Goal: Task Accomplishment & Management: Complete application form

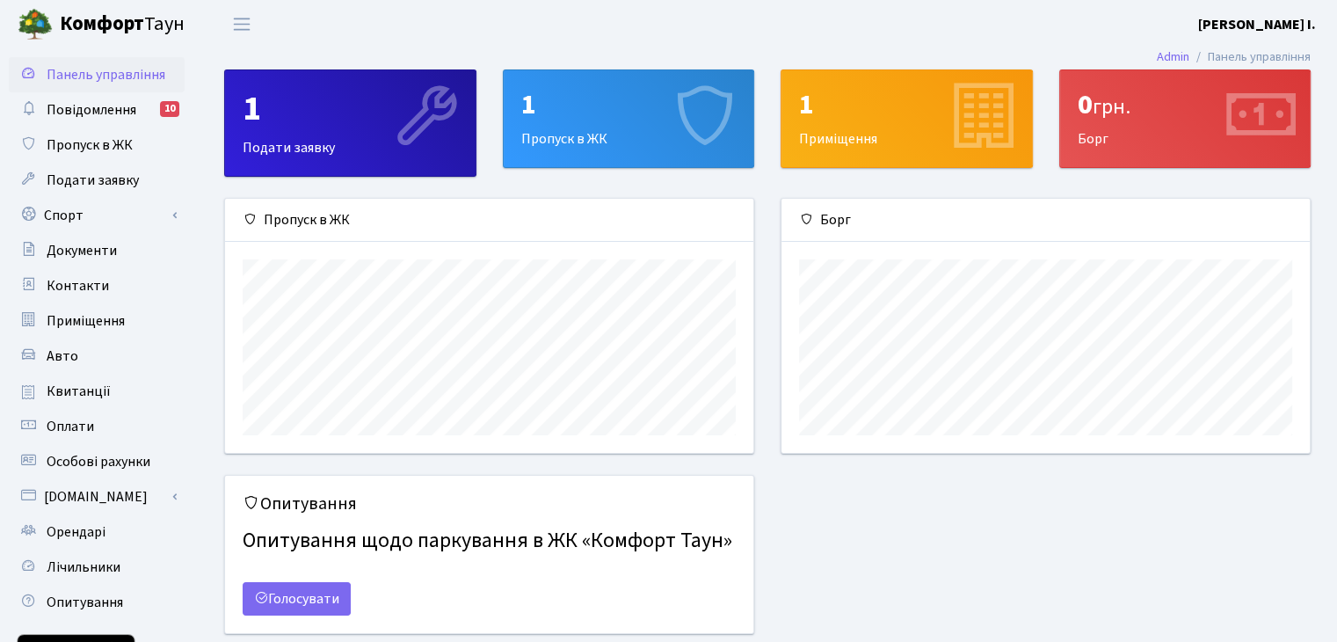
scroll to position [253, 528]
click at [568, 132] on div "1 Пропуск в ЖК" at bounding box center [629, 118] width 251 height 97
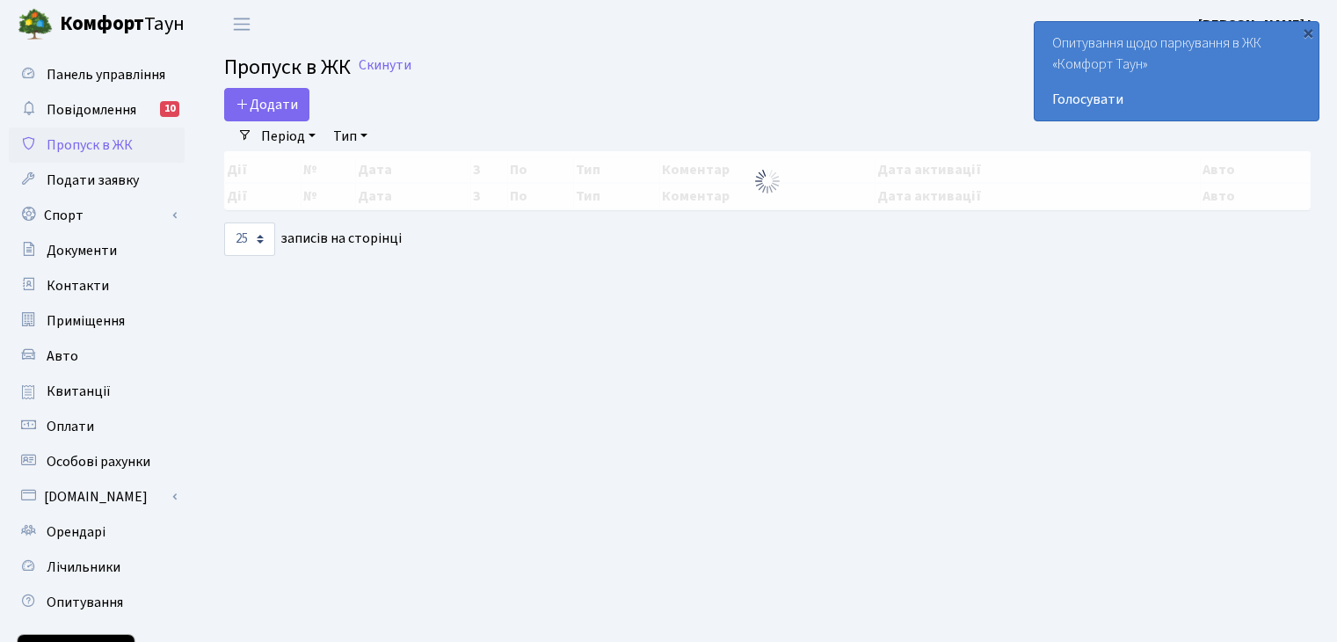
select select "25"
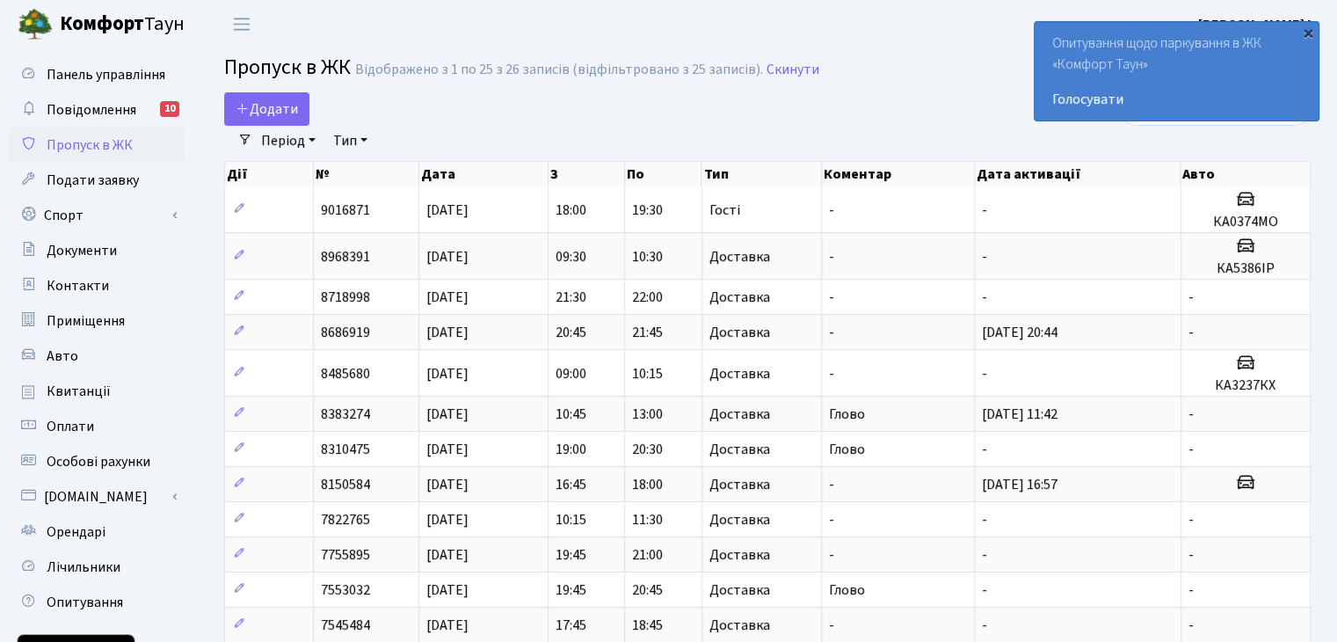
drag, startPoint x: 1308, startPoint y: 37, endPoint x: 1291, endPoint y: 30, distance: 18.9
click at [1307, 37] on div "×" at bounding box center [1309, 33] width 18 height 18
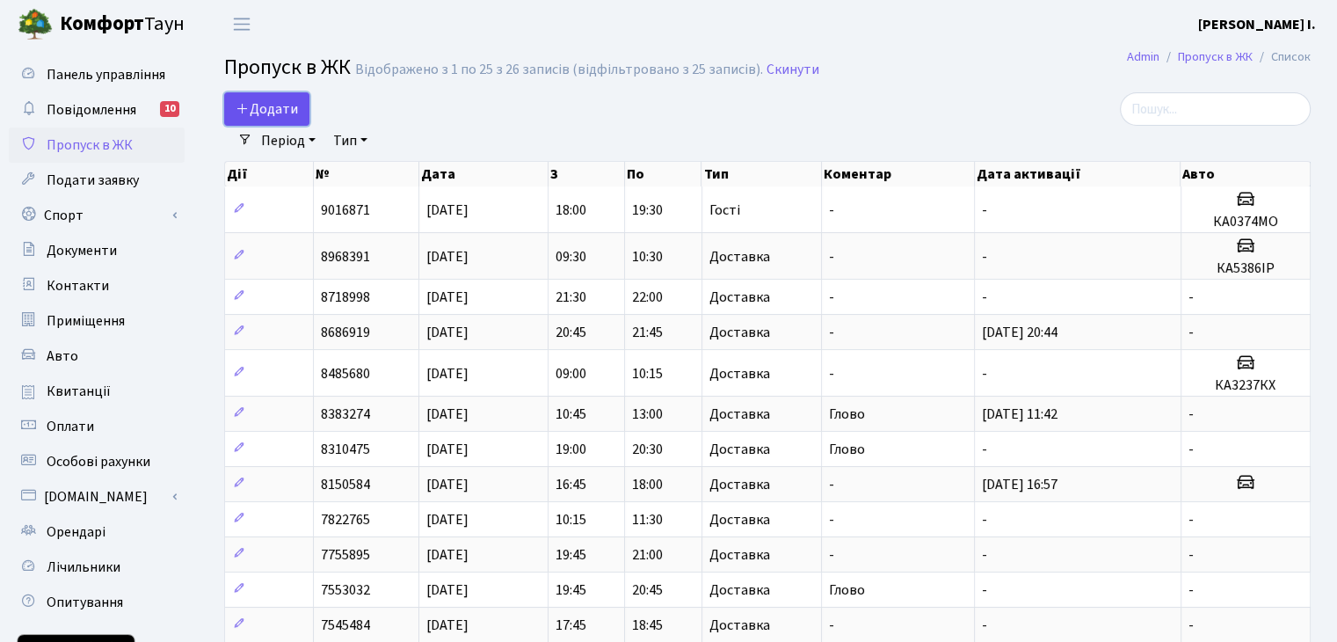
click at [299, 108] on link "Додати" at bounding box center [266, 108] width 85 height 33
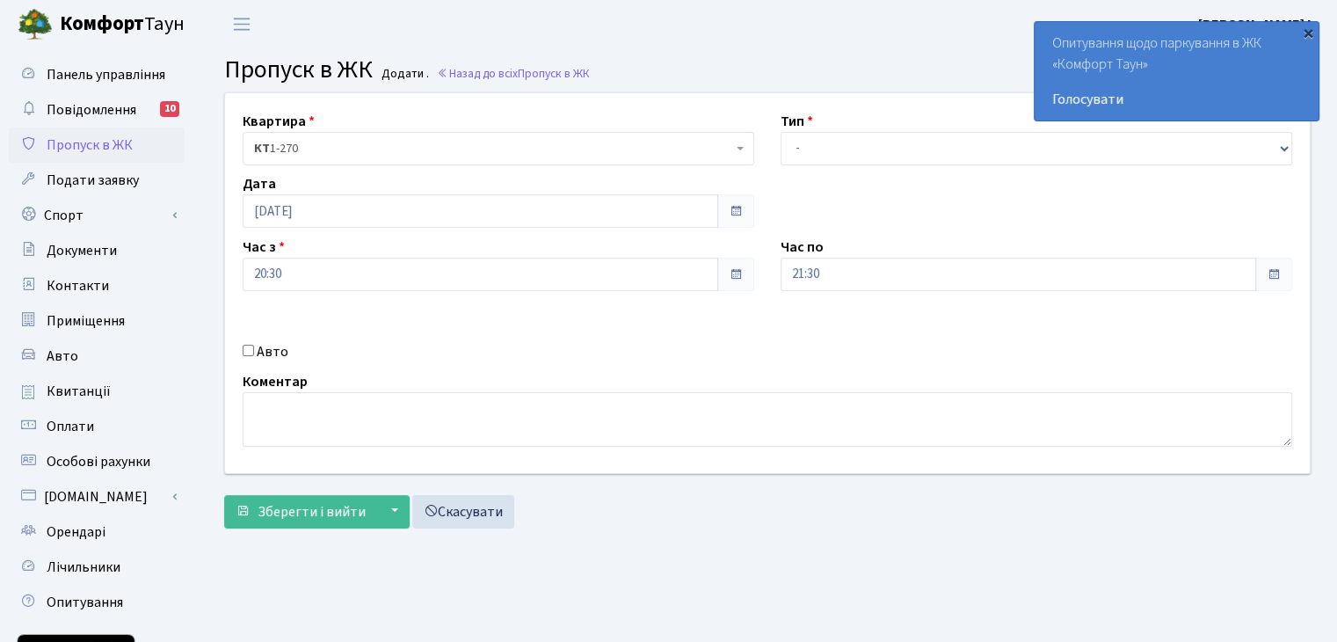
click at [1308, 33] on div "×" at bounding box center [1309, 33] width 18 height 18
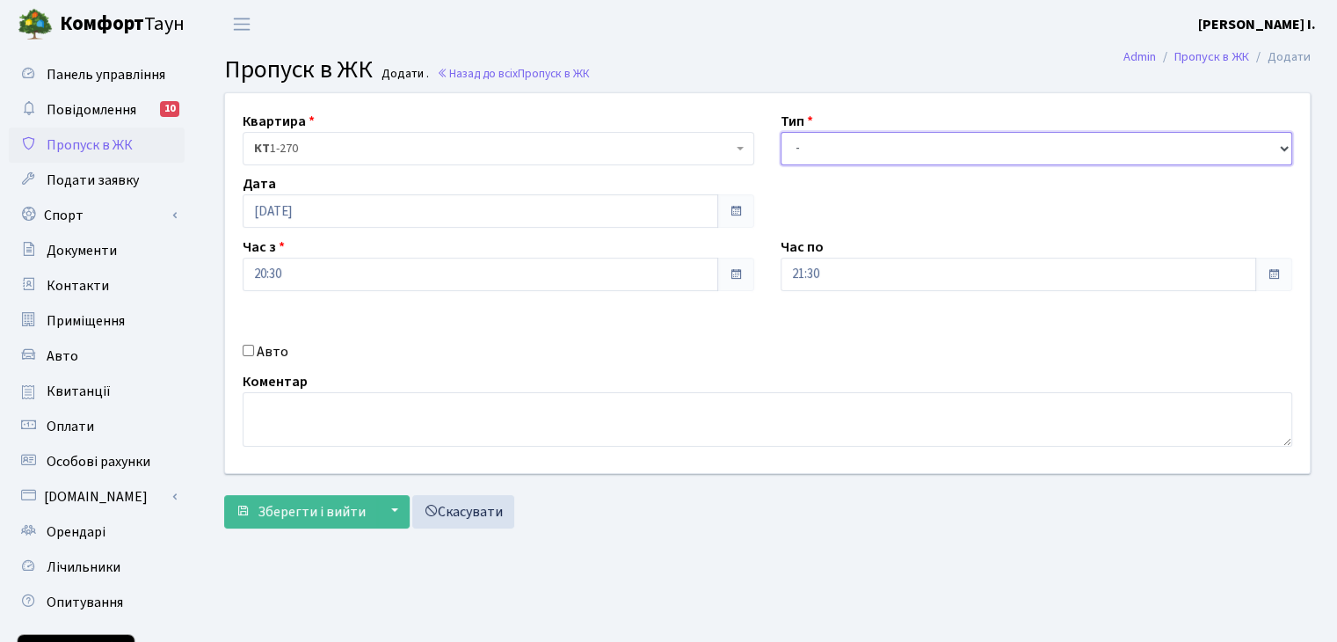
click at [862, 148] on select "- Доставка Таксі Гості Сервіс" at bounding box center [1037, 148] width 512 height 33
select select "1"
click at [781, 132] on select "- Доставка Таксі Гості Сервіс" at bounding box center [1037, 148] width 512 height 33
click at [334, 419] on textarea at bounding box center [768, 419] width 1050 height 55
type textarea "глово"
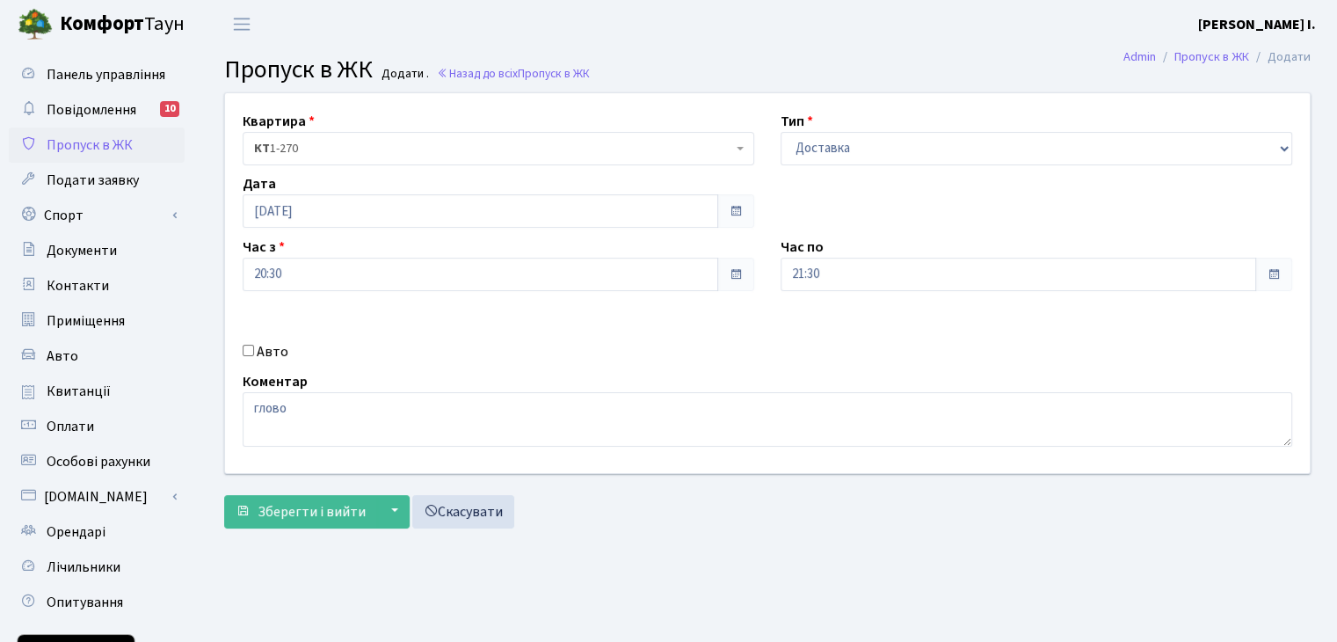
click at [719, 286] on span at bounding box center [735, 274] width 37 height 33
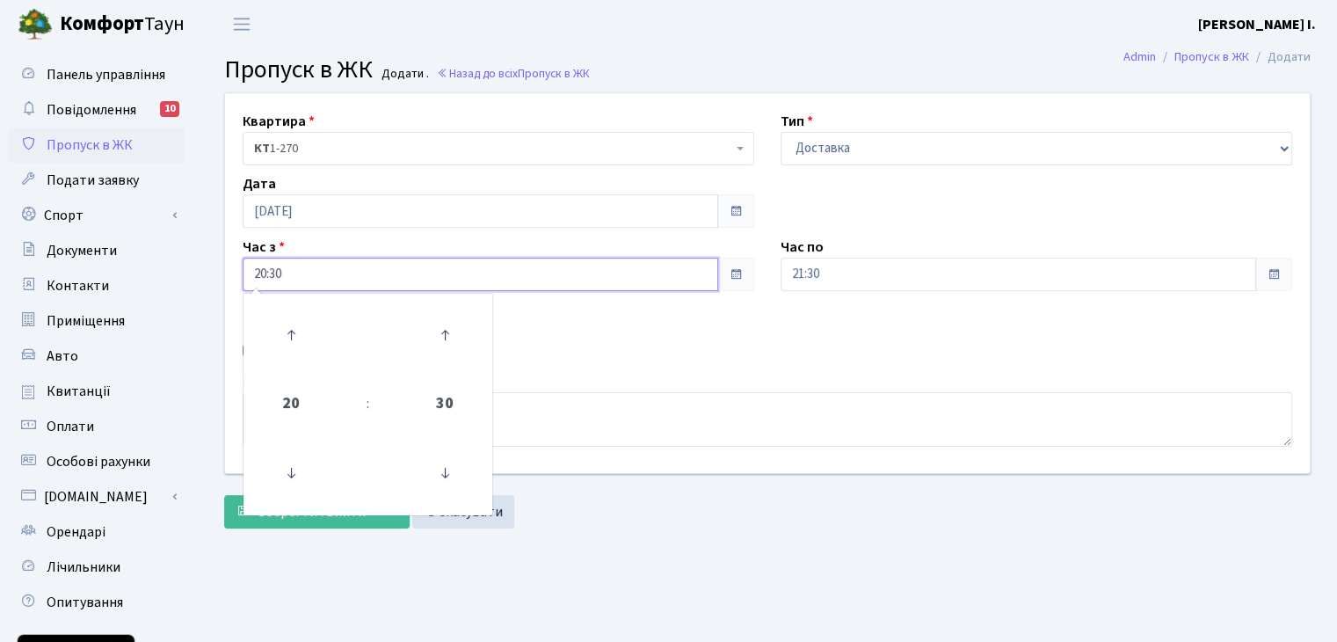
drag, startPoint x: 615, startPoint y: 284, endPoint x: 600, endPoint y: 282, distance: 15.1
click at [613, 284] on input "20:30" at bounding box center [481, 274] width 476 height 33
drag, startPoint x: 292, startPoint y: 339, endPoint x: 305, endPoint y: 342, distance: 13.6
click at [293, 339] on icon at bounding box center [290, 334] width 47 height 47
click at [441, 469] on icon at bounding box center [444, 472] width 47 height 47
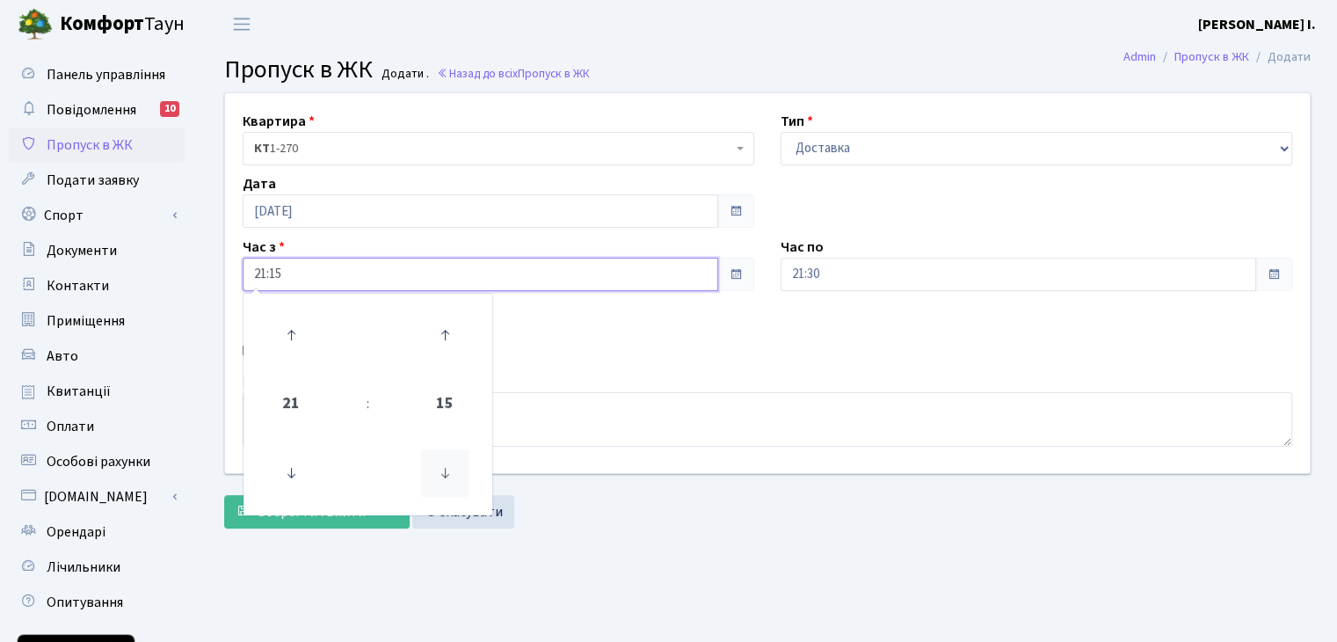
click at [440, 465] on icon at bounding box center [444, 472] width 47 height 47
type input "21:00"
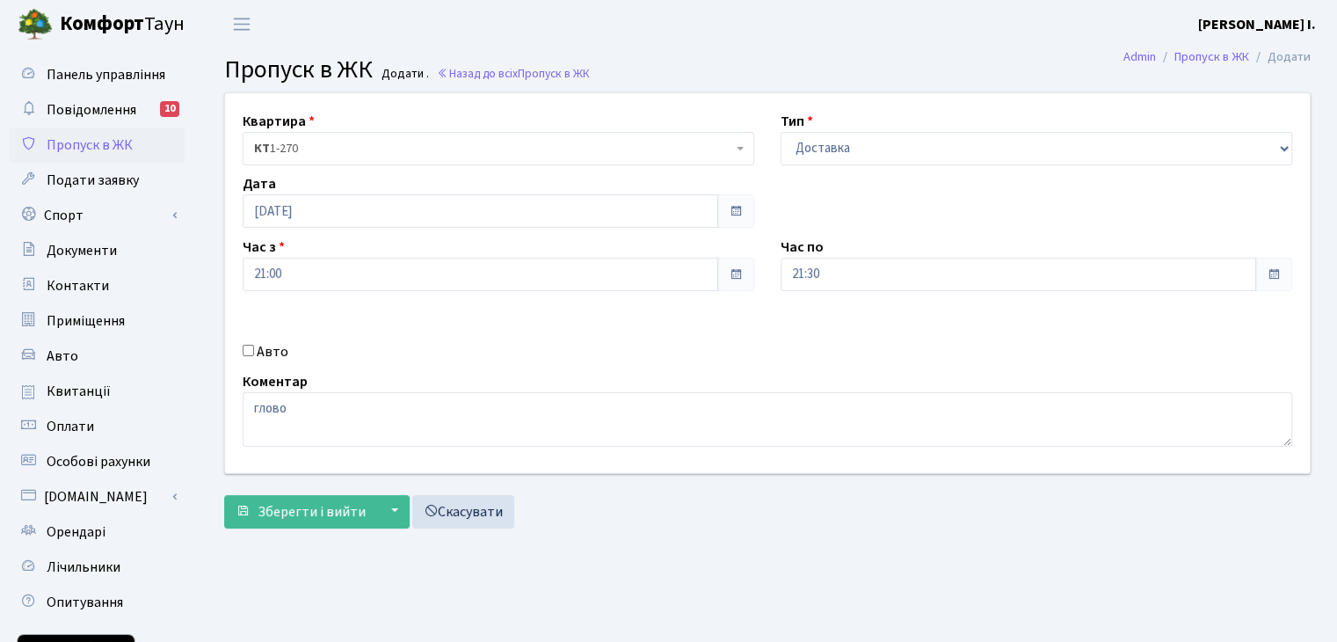
drag, startPoint x: 823, startPoint y: 327, endPoint x: 841, endPoint y: 314, distance: 22.0
click at [824, 324] on div "Квартира <b>КТ</b>&nbsp;&nbsp;&nbsp;&nbsp;1-270 КТ 1-270 Тип - Доставка Таксі Г…" at bounding box center [767, 283] width 1111 height 380
click at [1263, 273] on span at bounding box center [1274, 274] width 37 height 33
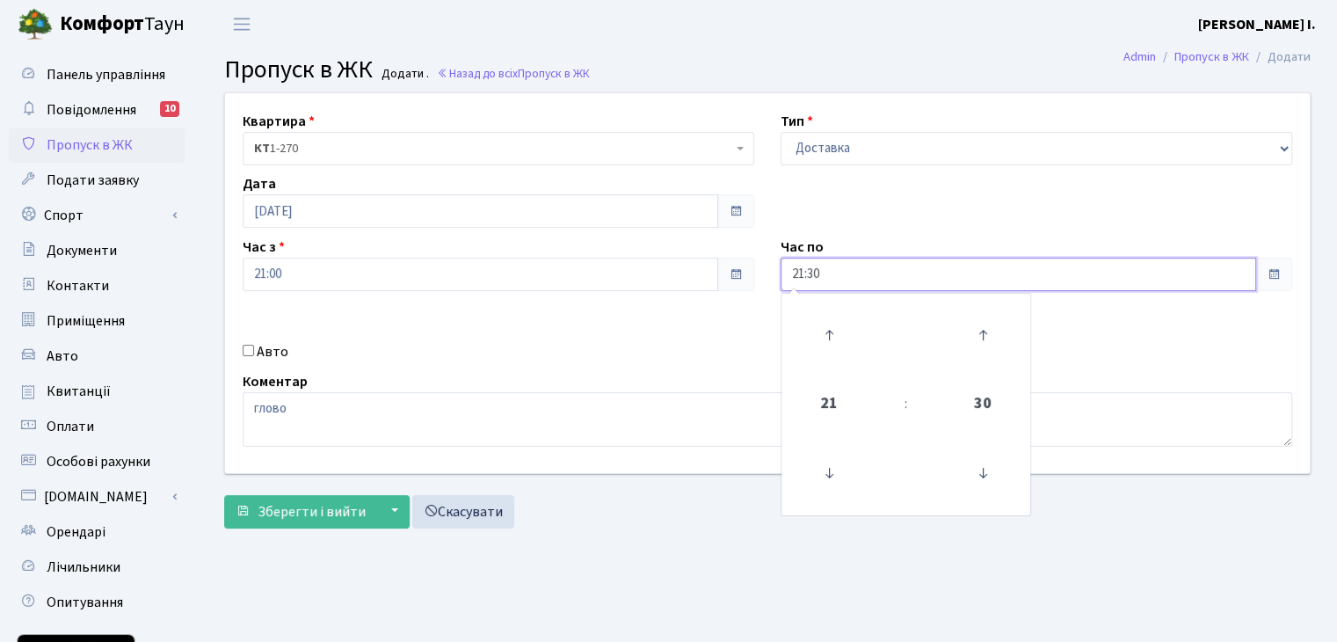
click at [985, 279] on input "21:30" at bounding box center [1019, 274] width 476 height 33
click at [827, 331] on icon at bounding box center [828, 334] width 47 height 47
click at [981, 476] on icon at bounding box center [982, 472] width 47 height 47
type input "22:15"
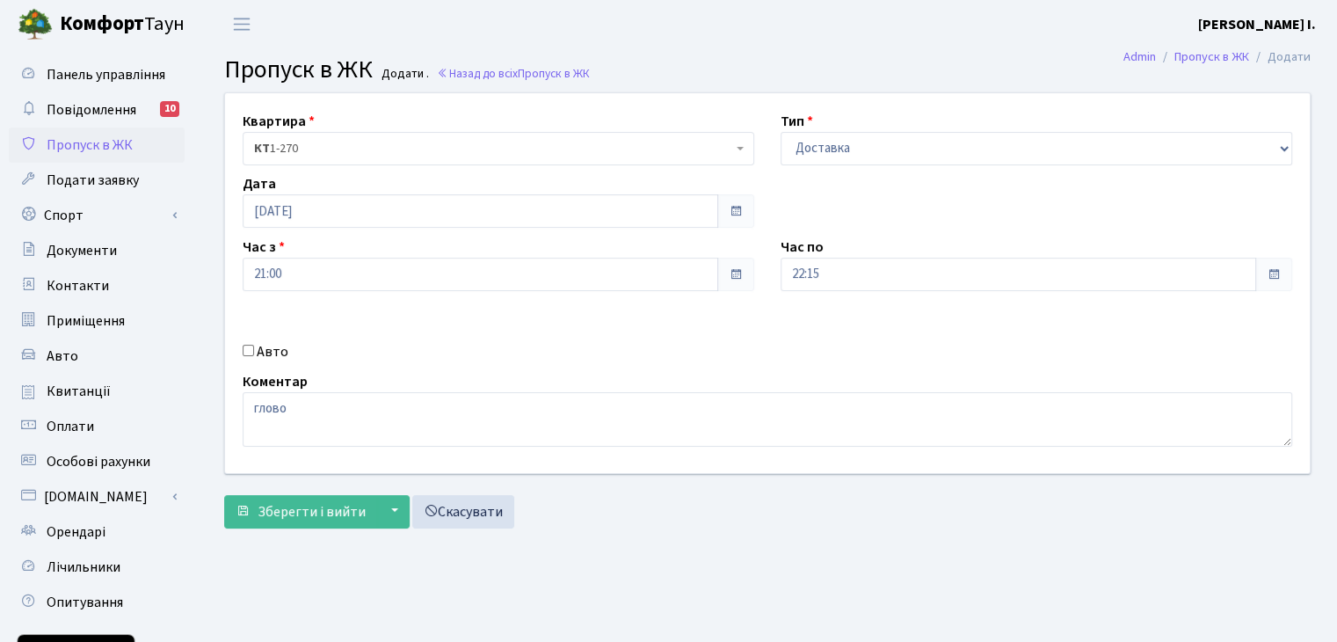
click at [602, 353] on div "Авто" at bounding box center [498, 351] width 538 height 21
click at [474, 277] on input "21:00" at bounding box center [481, 274] width 476 height 33
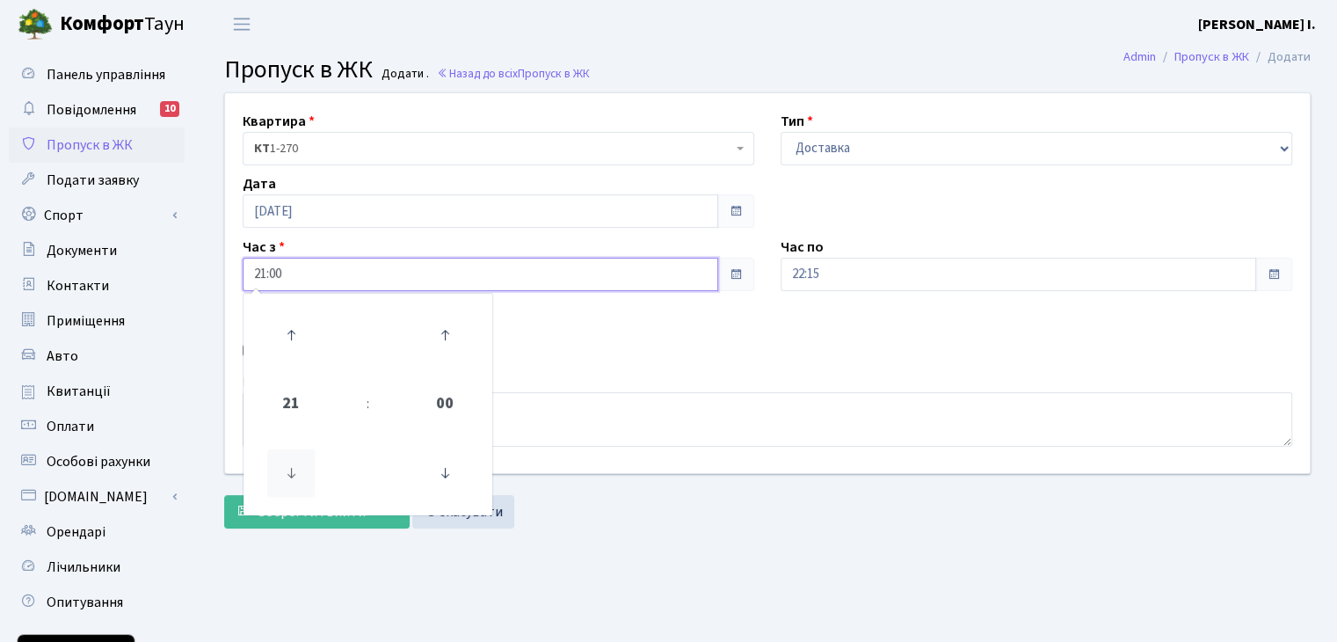
click at [291, 474] on icon at bounding box center [290, 472] width 47 height 47
click at [444, 346] on icon at bounding box center [444, 334] width 47 height 47
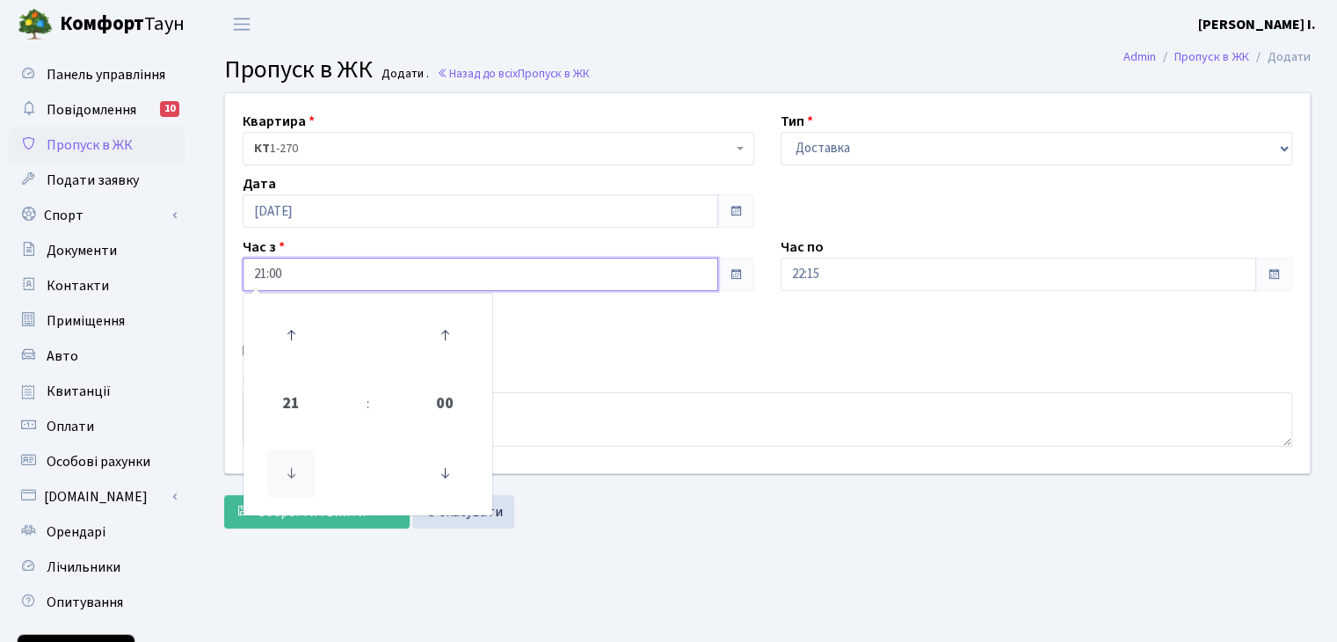
click at [310, 470] on icon at bounding box center [290, 472] width 47 height 47
click at [431, 345] on icon at bounding box center [444, 334] width 47 height 47
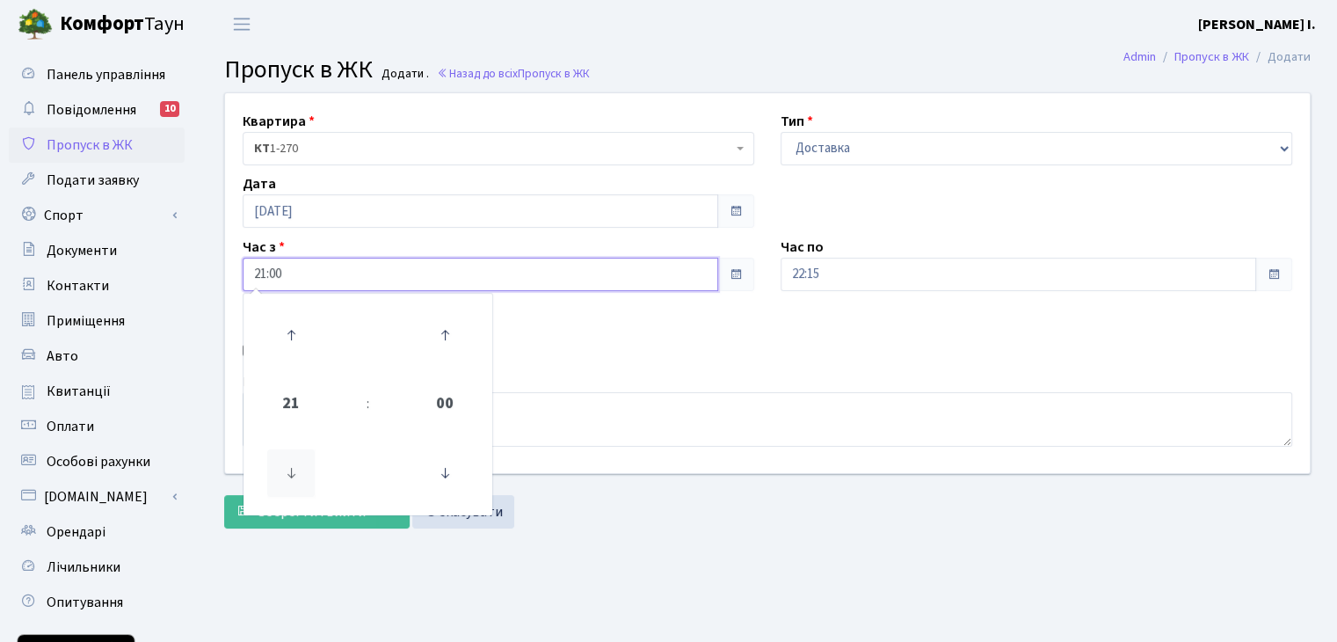
click at [304, 477] on icon at bounding box center [290, 472] width 47 height 47
click at [454, 473] on icon at bounding box center [444, 472] width 47 height 47
click at [677, 322] on div "Квартира <b>КТ</b>&nbsp;&nbsp;&nbsp;&nbsp;1-270 КТ 1-270 Тип - Доставка Таксі Г…" at bounding box center [767, 283] width 1111 height 380
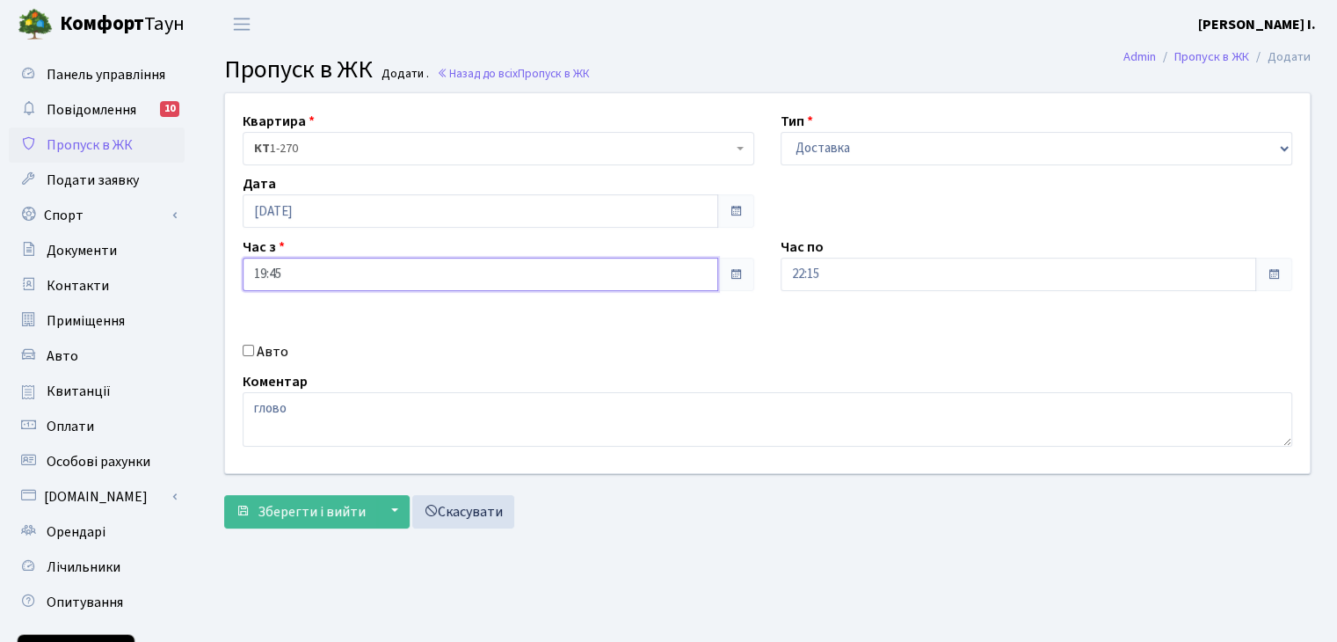
click at [386, 265] on input "19:45" at bounding box center [481, 274] width 476 height 33
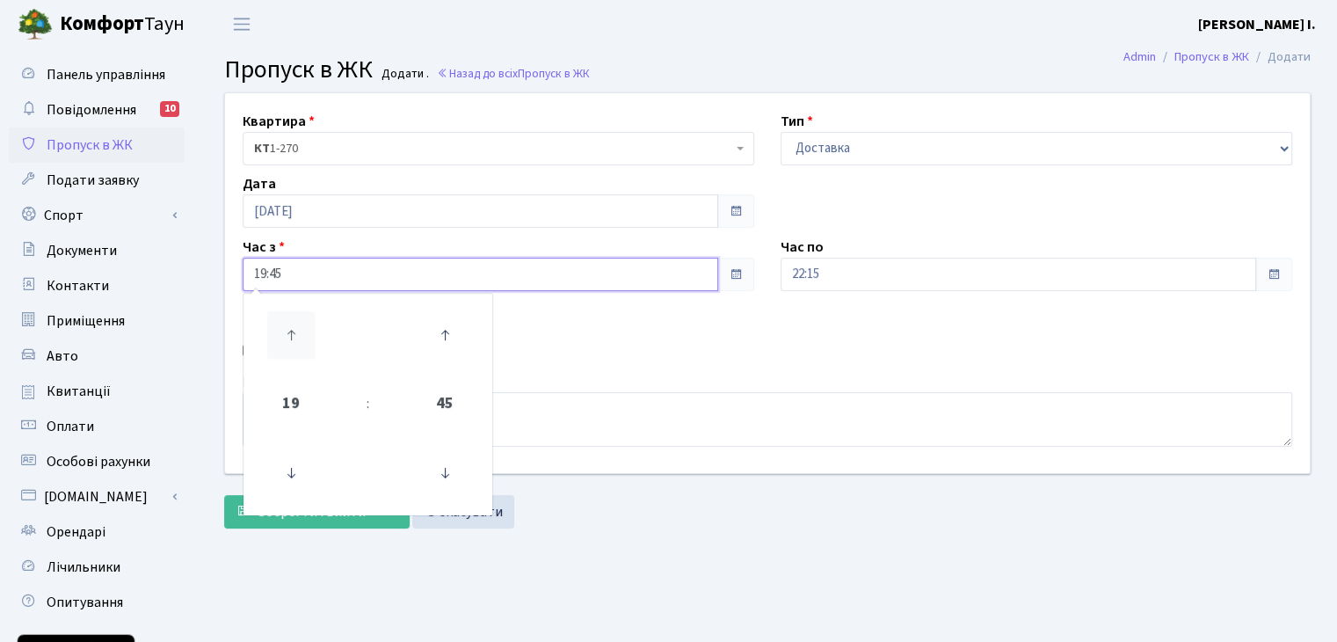
drag, startPoint x: 306, startPoint y: 324, endPoint x: 304, endPoint y: 334, distance: 9.8
click at [306, 328] on icon at bounding box center [290, 334] width 47 height 47
type input "20:45"
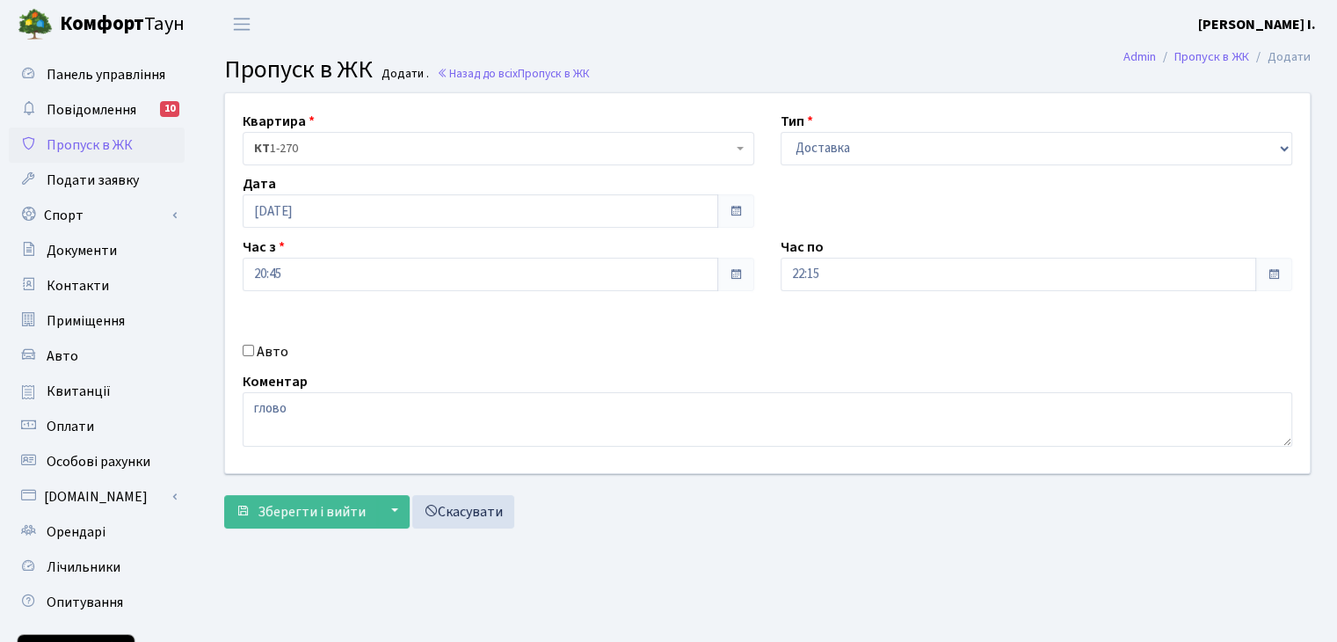
click at [549, 324] on div "Квартира <b>КТ</b>&nbsp;&nbsp;&nbsp;&nbsp;1-270 КТ 1-270 Тип - Доставка Таксі Г…" at bounding box center [767, 283] width 1111 height 380
click at [302, 513] on span "Зберегти і вийти" at bounding box center [312, 511] width 108 height 19
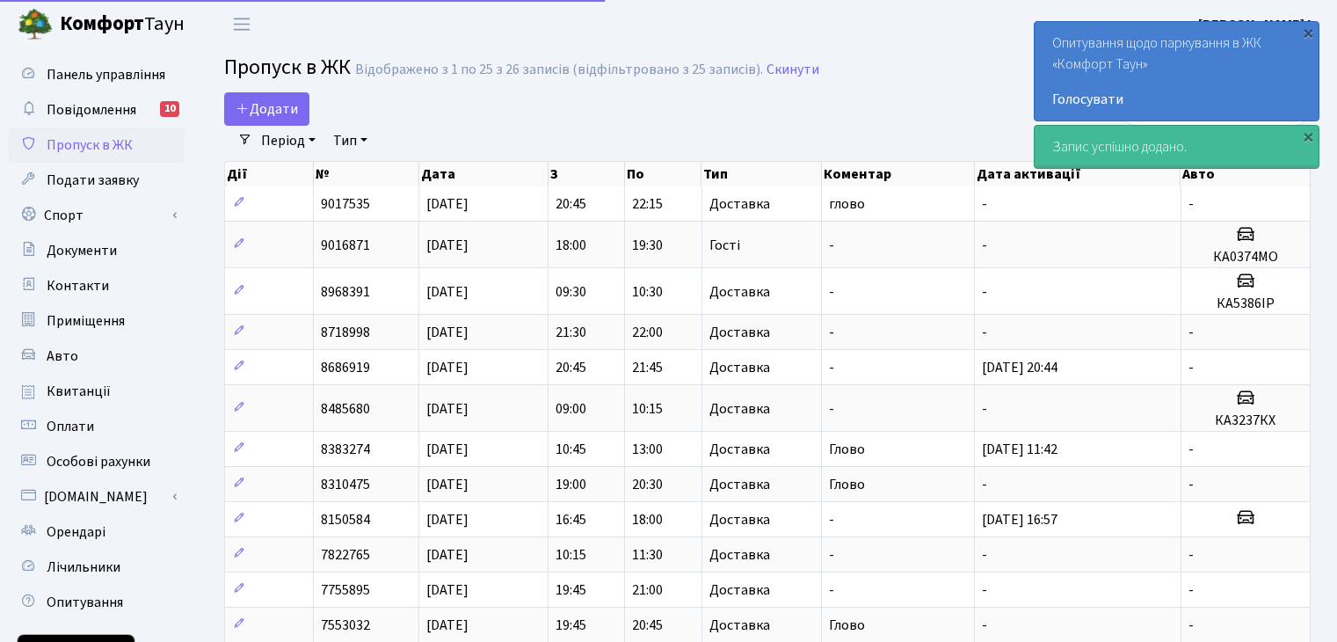
select select "25"
click at [1304, 25] on div "×" at bounding box center [1309, 33] width 18 height 18
